Goal: Task Accomplishment & Management: Use online tool/utility

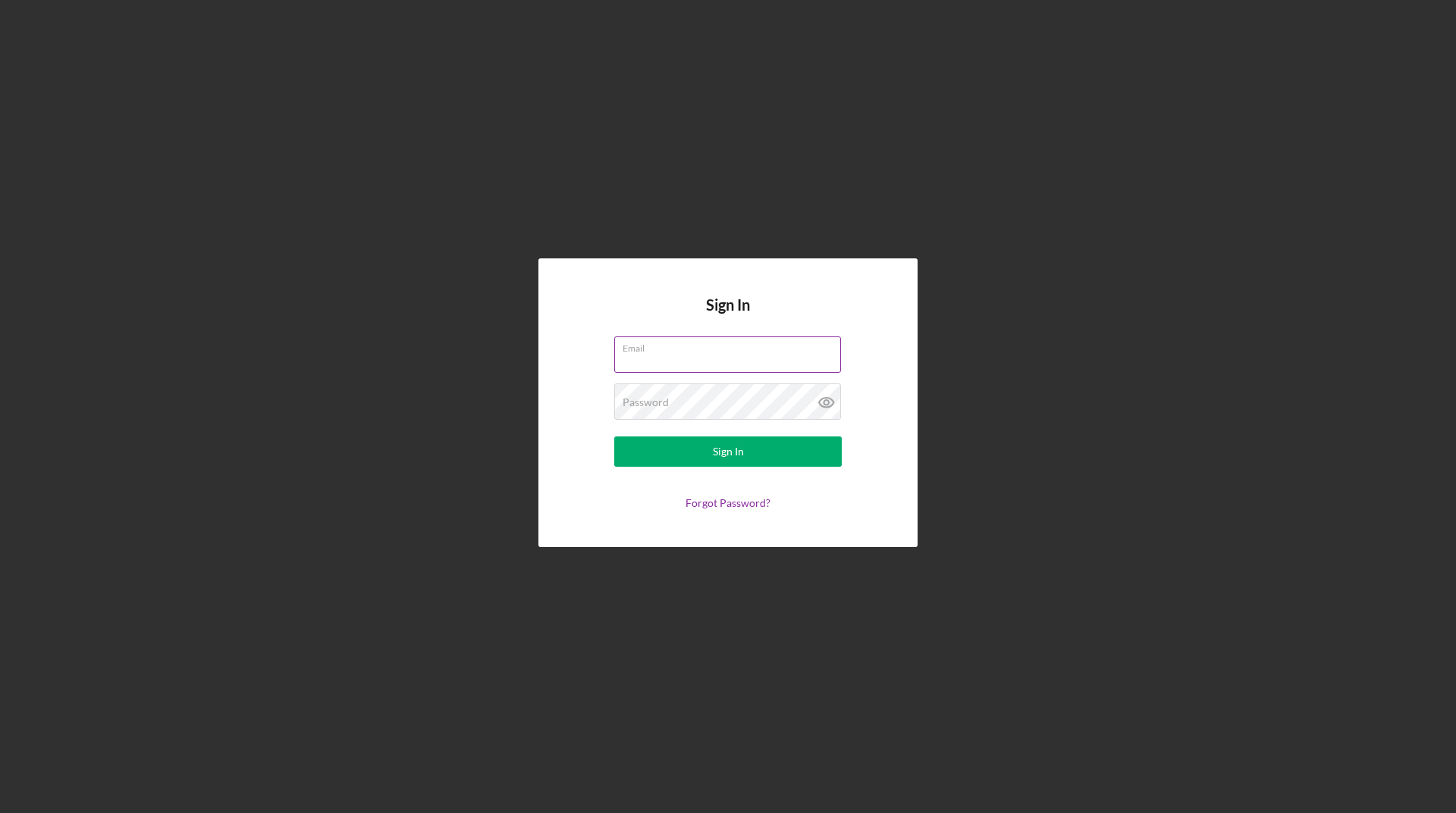
type input "[EMAIL_ADDRESS][DOMAIN_NAME]"
click at [742, 362] on input "[EMAIL_ADDRESS][DOMAIN_NAME]" at bounding box center [728, 354] width 226 height 37
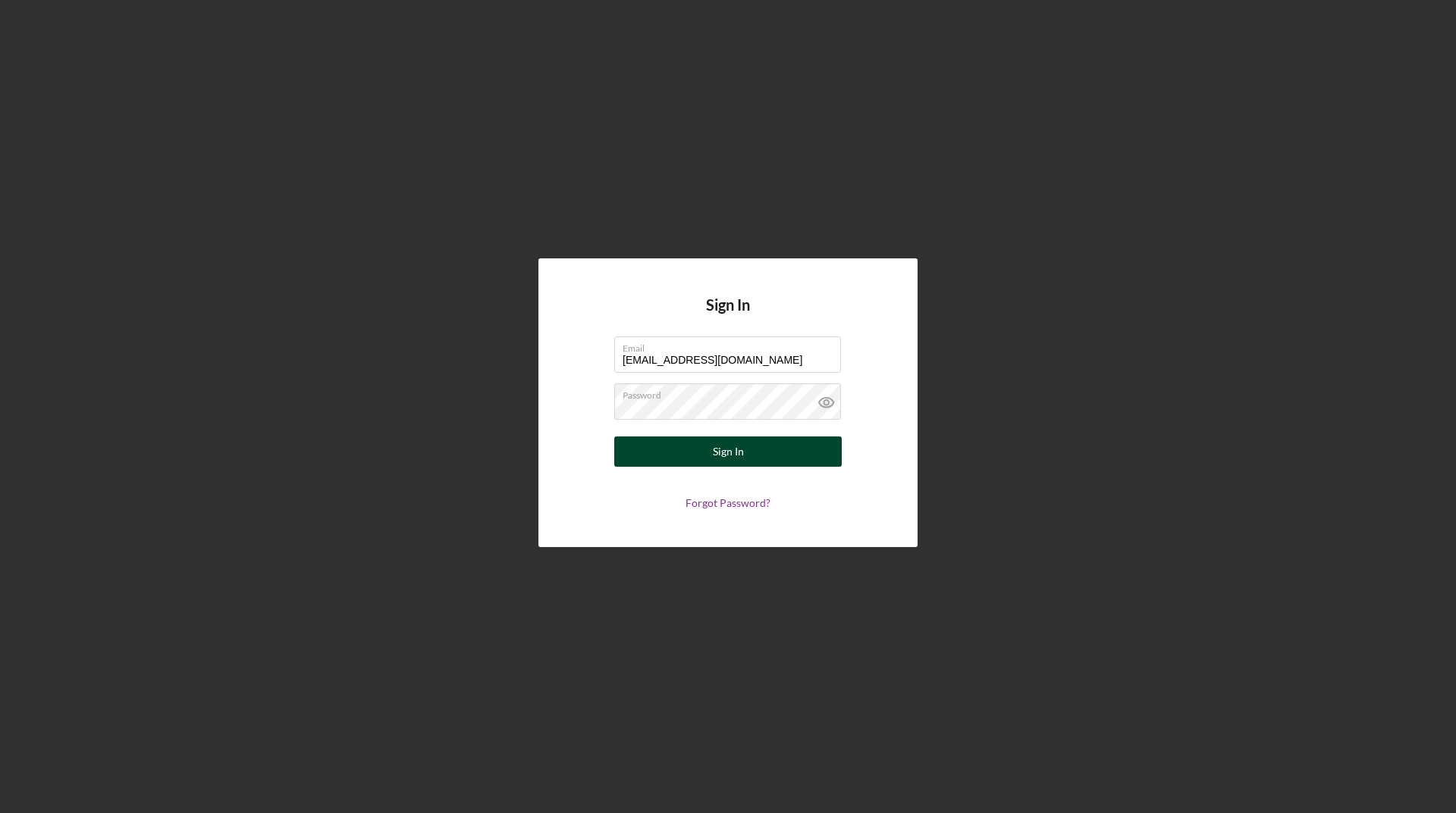
click at [646, 448] on button "Sign In" at bounding box center [728, 451] width 227 height 30
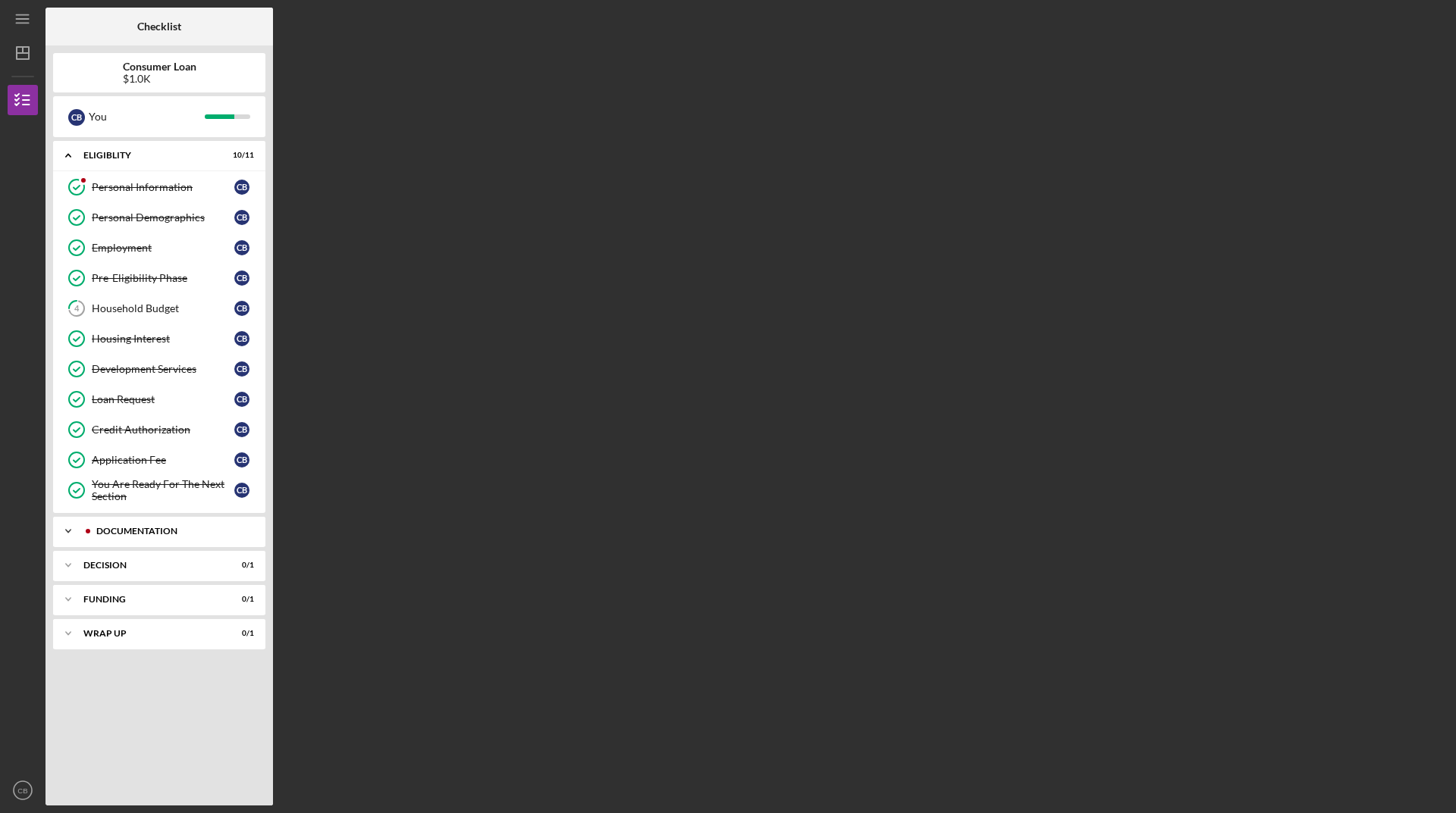
click at [156, 534] on div "Documentation" at bounding box center [171, 531] width 150 height 9
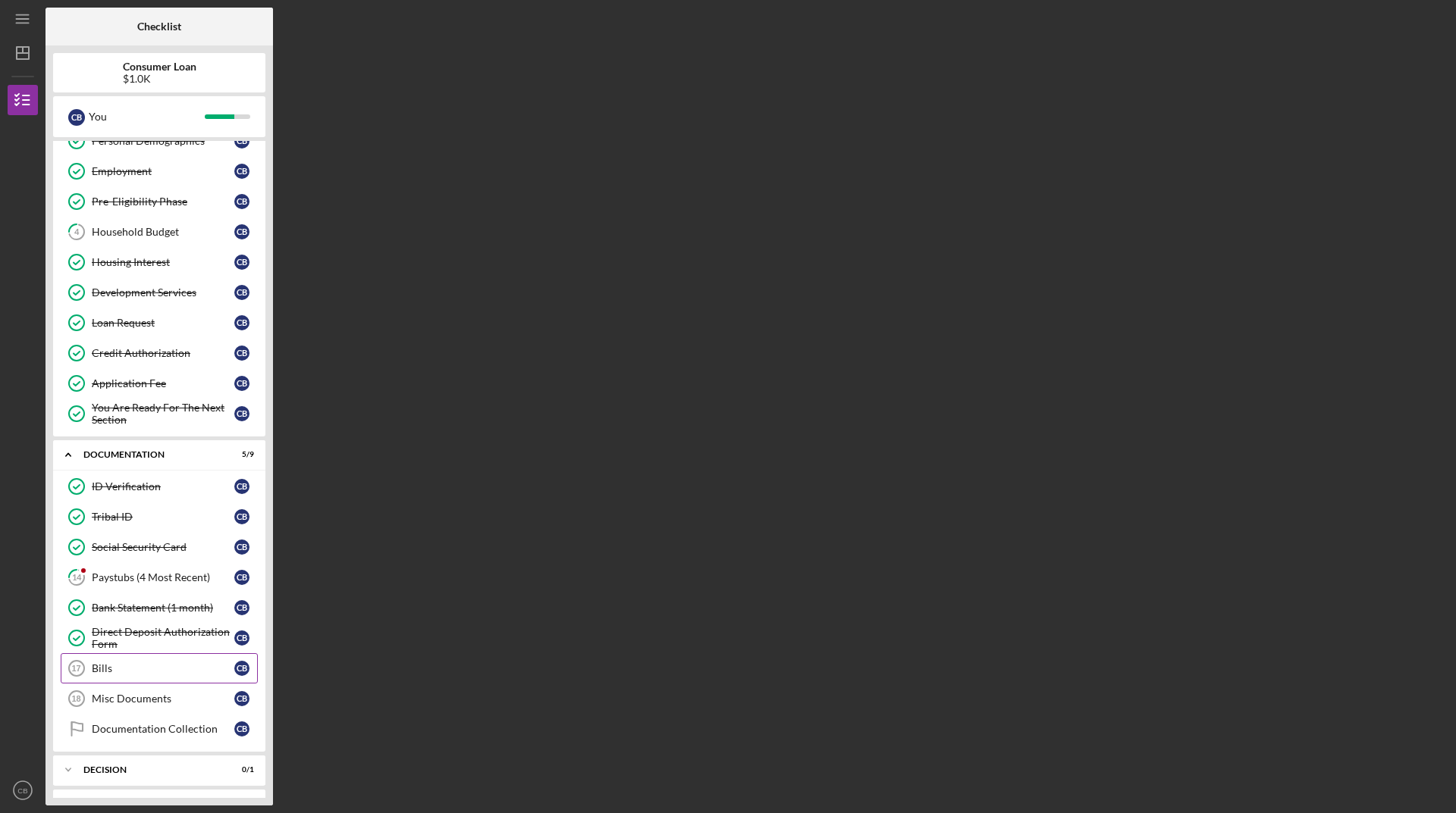
scroll to position [140, 0]
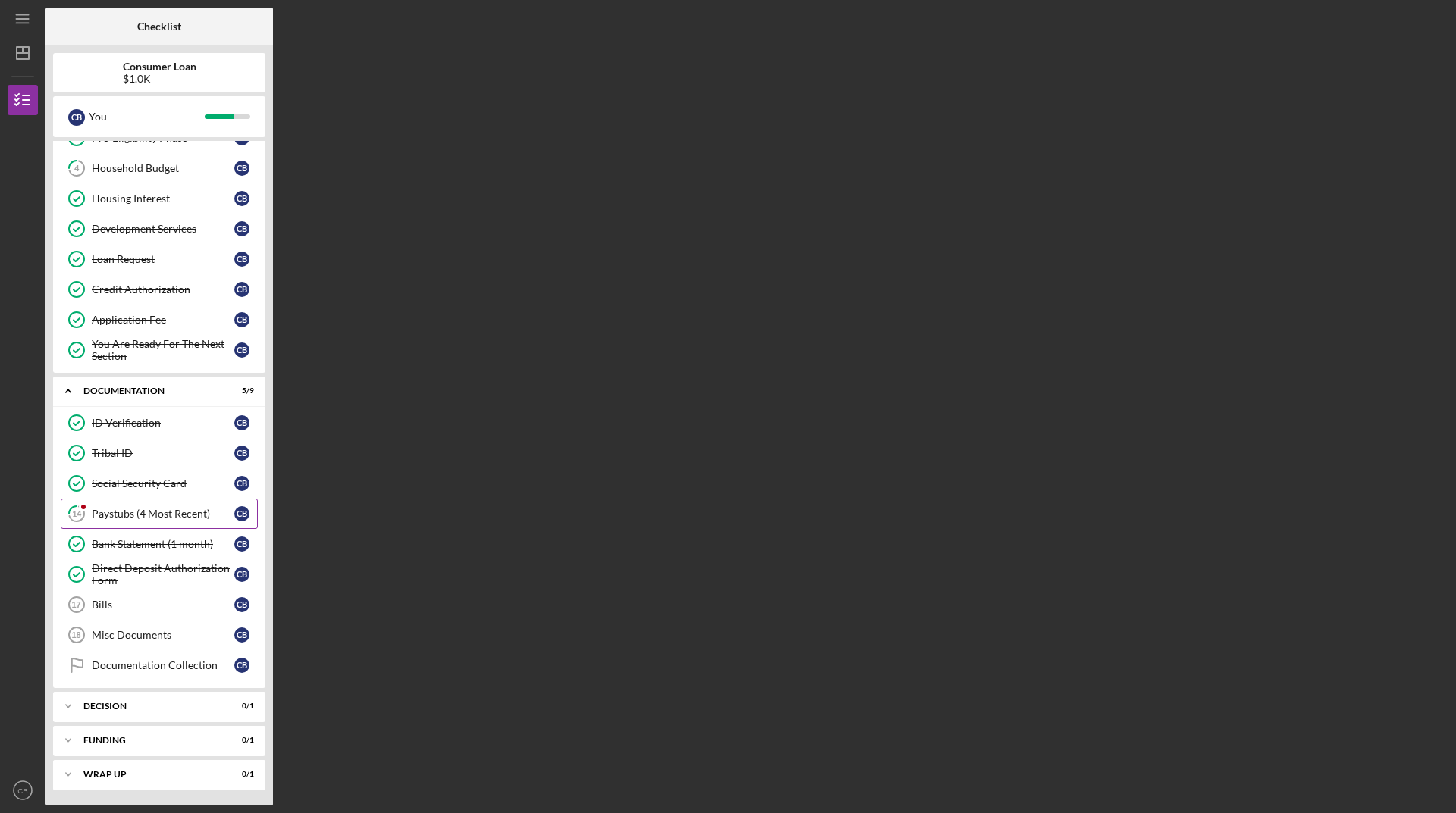
click at [141, 514] on div "Paystubs (4 Most Recent)" at bounding box center [163, 514] width 143 height 12
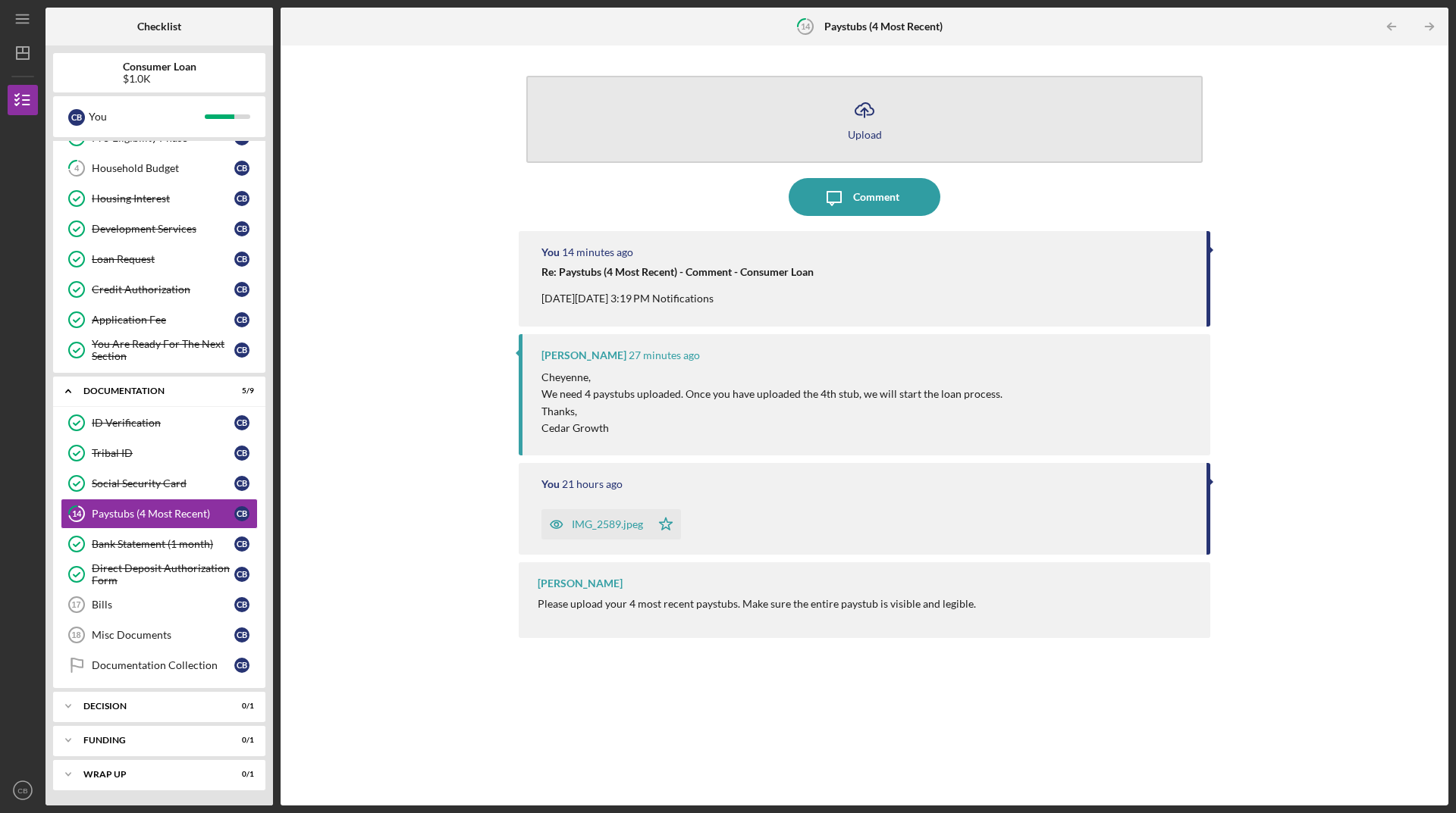
click at [863, 124] on icon "Icon/Upload" at bounding box center [864, 110] width 38 height 38
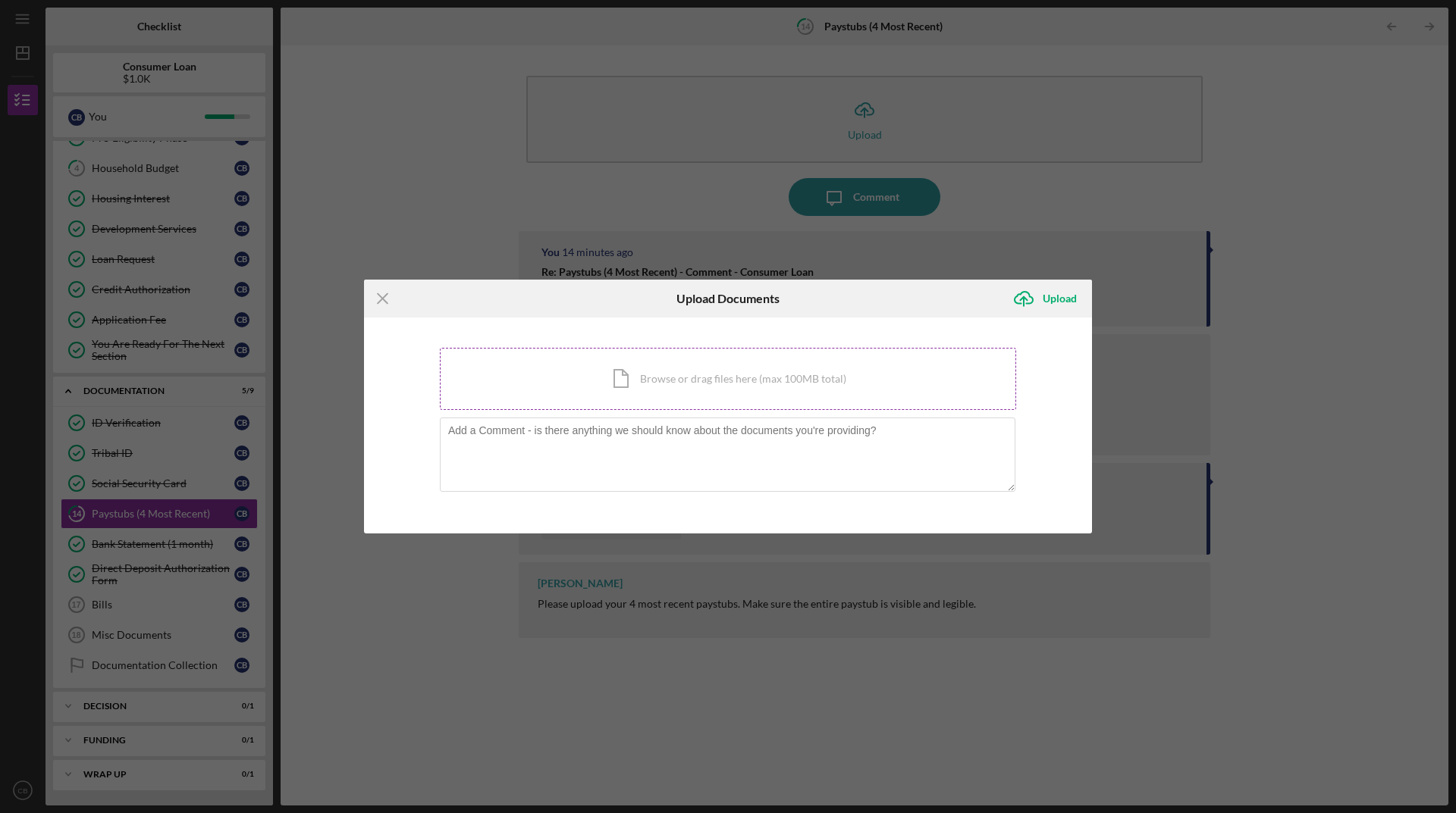
click at [719, 389] on div "Icon/Document Browse or drag files here (max 100MB total) Tap to choose files o…" at bounding box center [728, 379] width 576 height 62
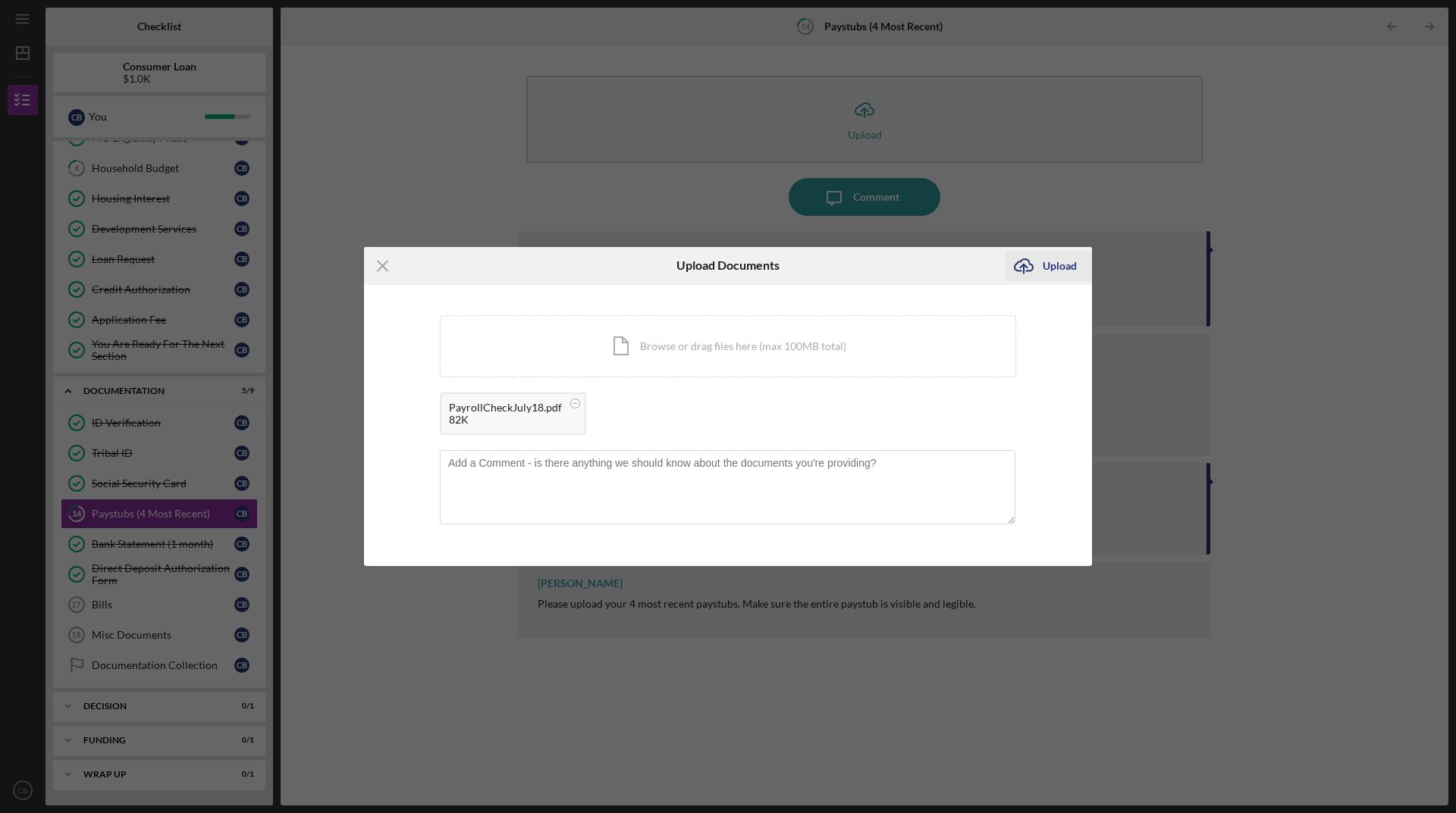
click at [1064, 259] on div "Upload" at bounding box center [1059, 265] width 34 height 30
